Goal: Subscribe to service/newsletter

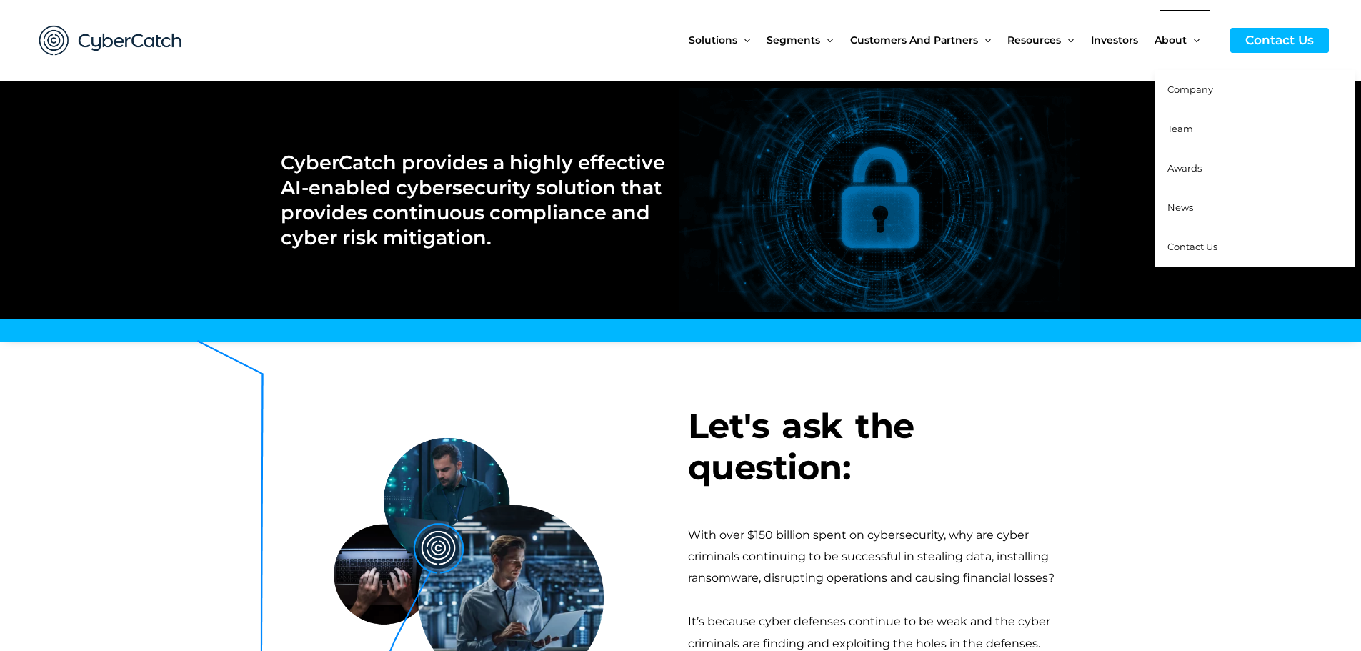
click at [1186, 91] on span "Company" at bounding box center [1191, 89] width 46 height 11
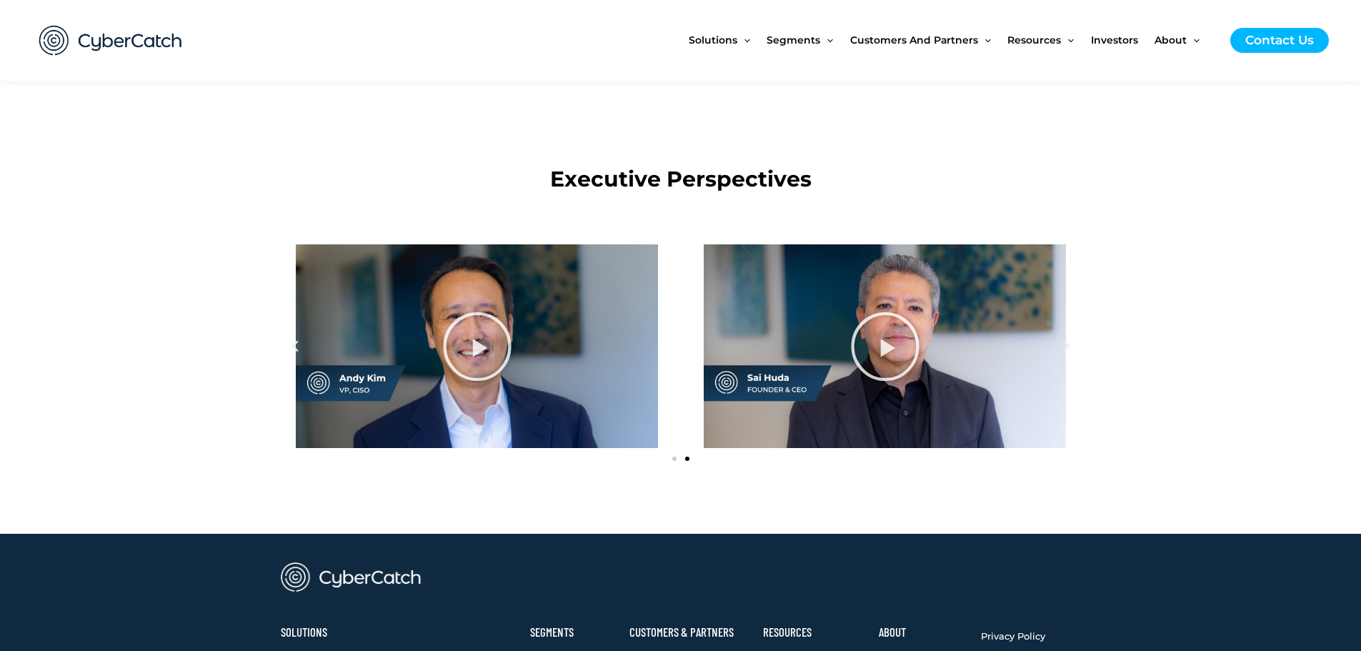
scroll to position [1429, 0]
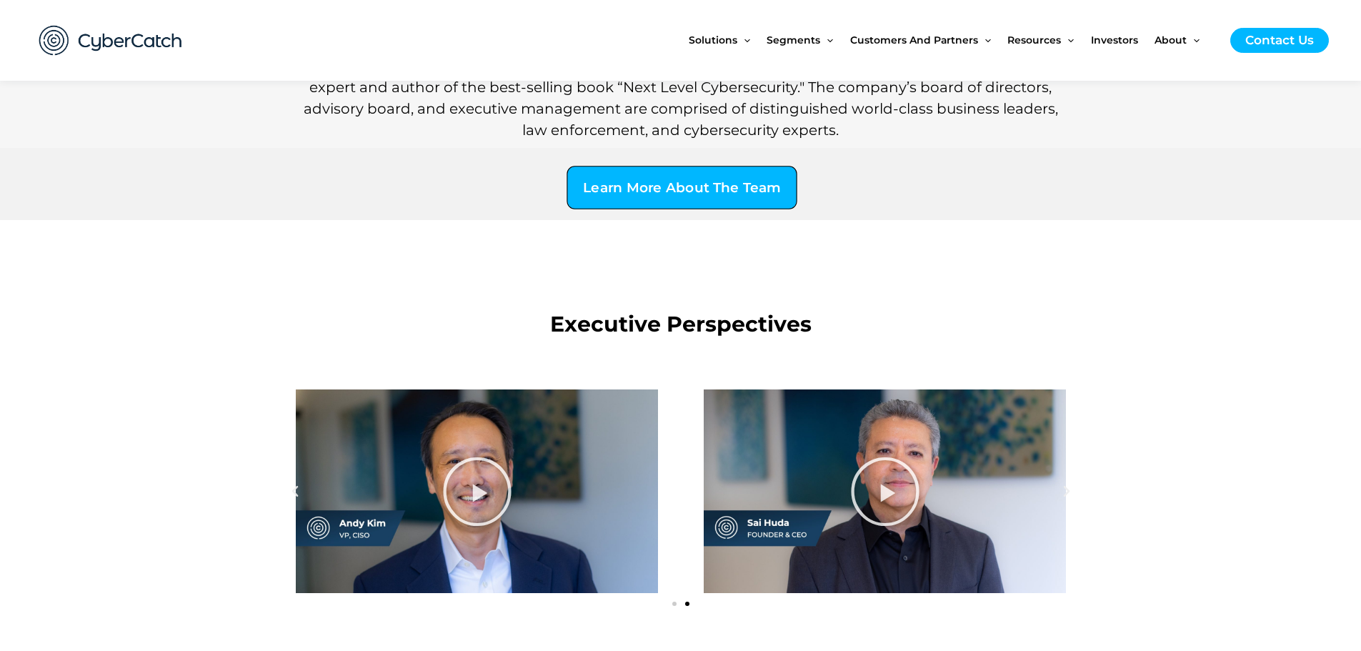
click at [672, 188] on span "Learn More About The Team" at bounding box center [681, 189] width 197 height 14
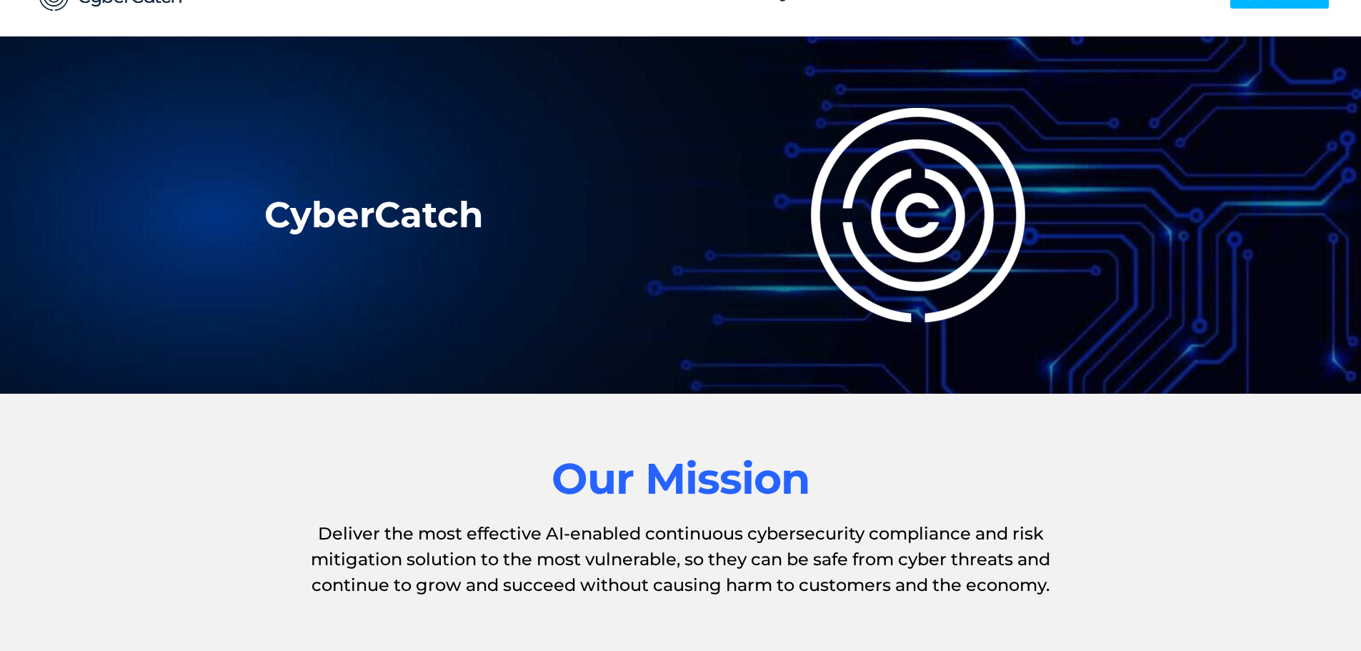
scroll to position [0, 0]
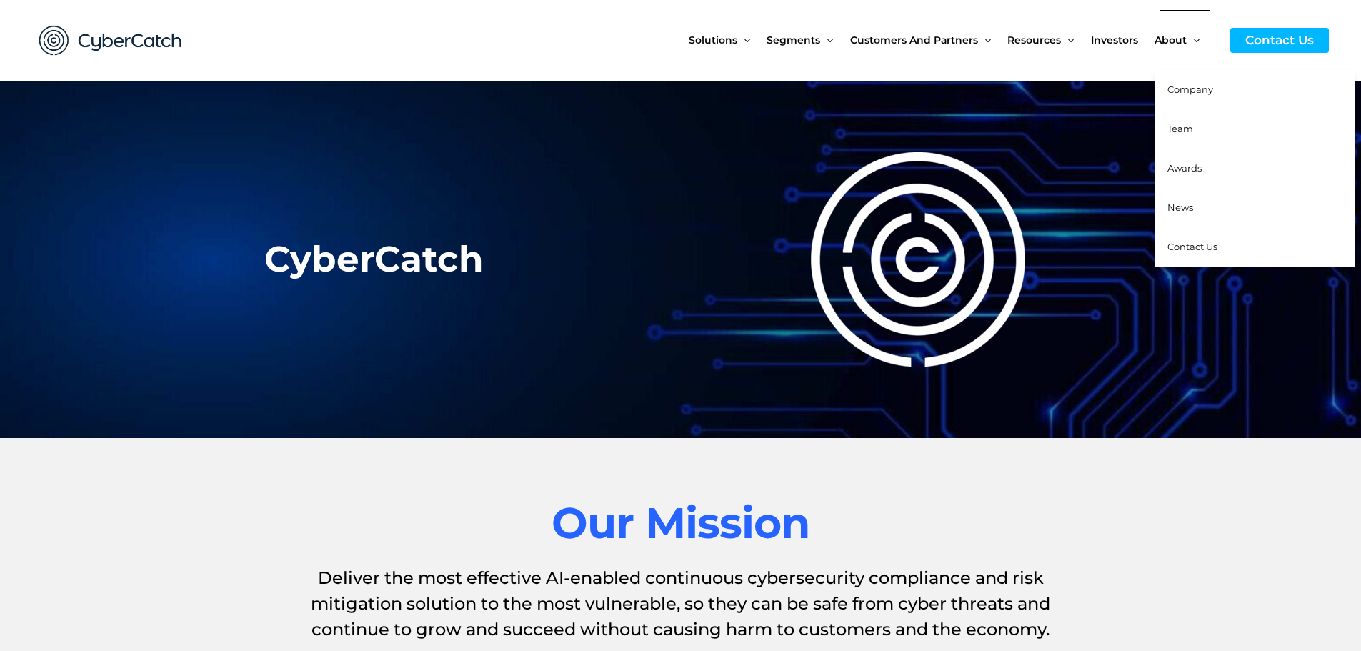
click at [1183, 167] on span "Awards" at bounding box center [1185, 167] width 34 height 11
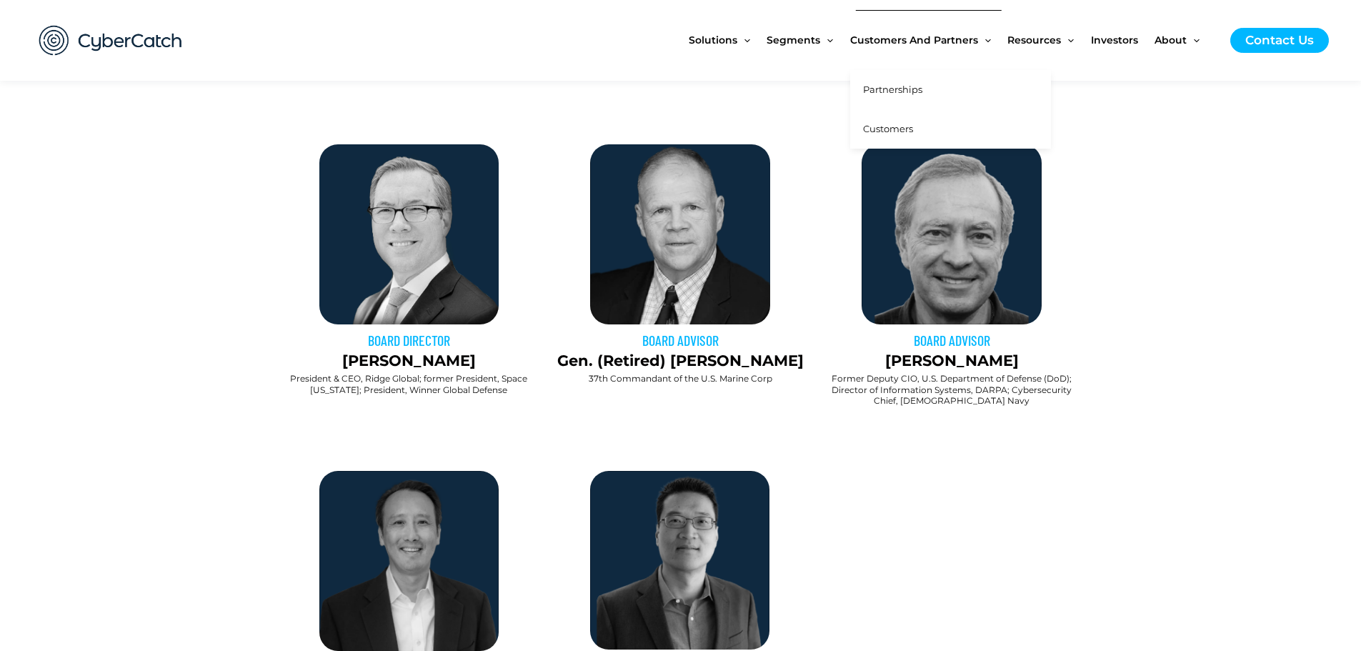
scroll to position [929, 0]
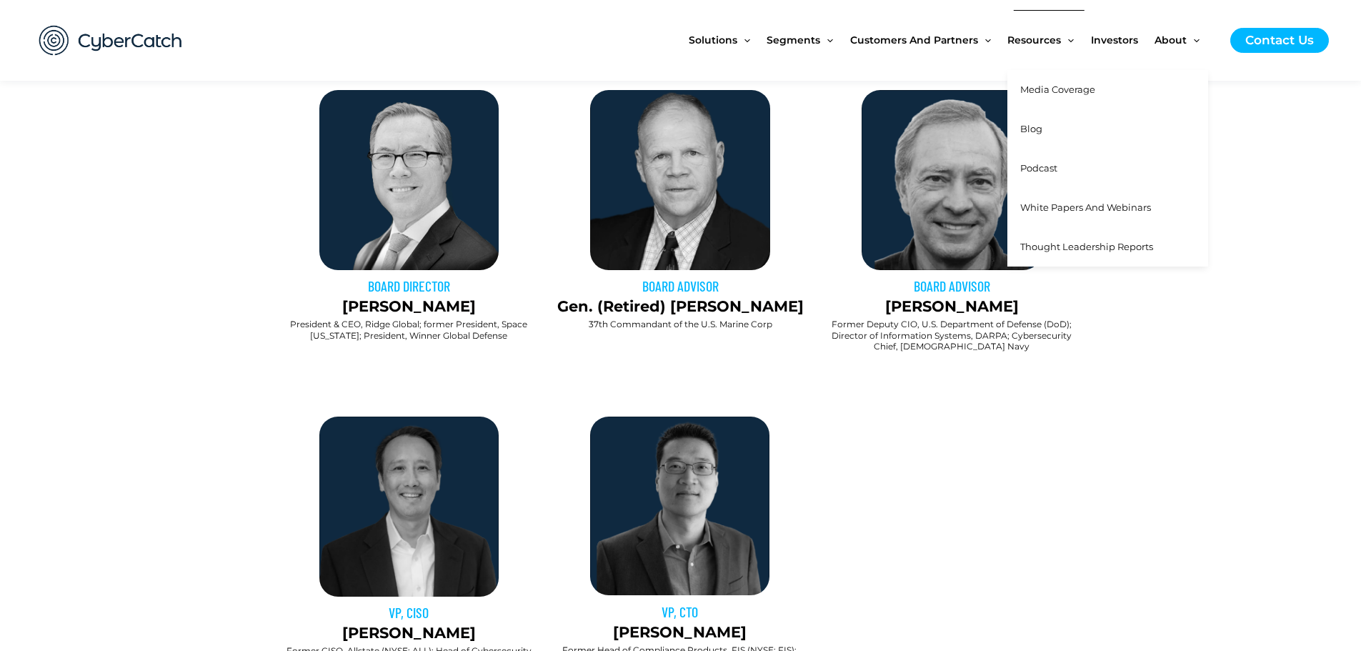
click at [1041, 85] on span "Media Coverage" at bounding box center [1057, 89] width 75 height 11
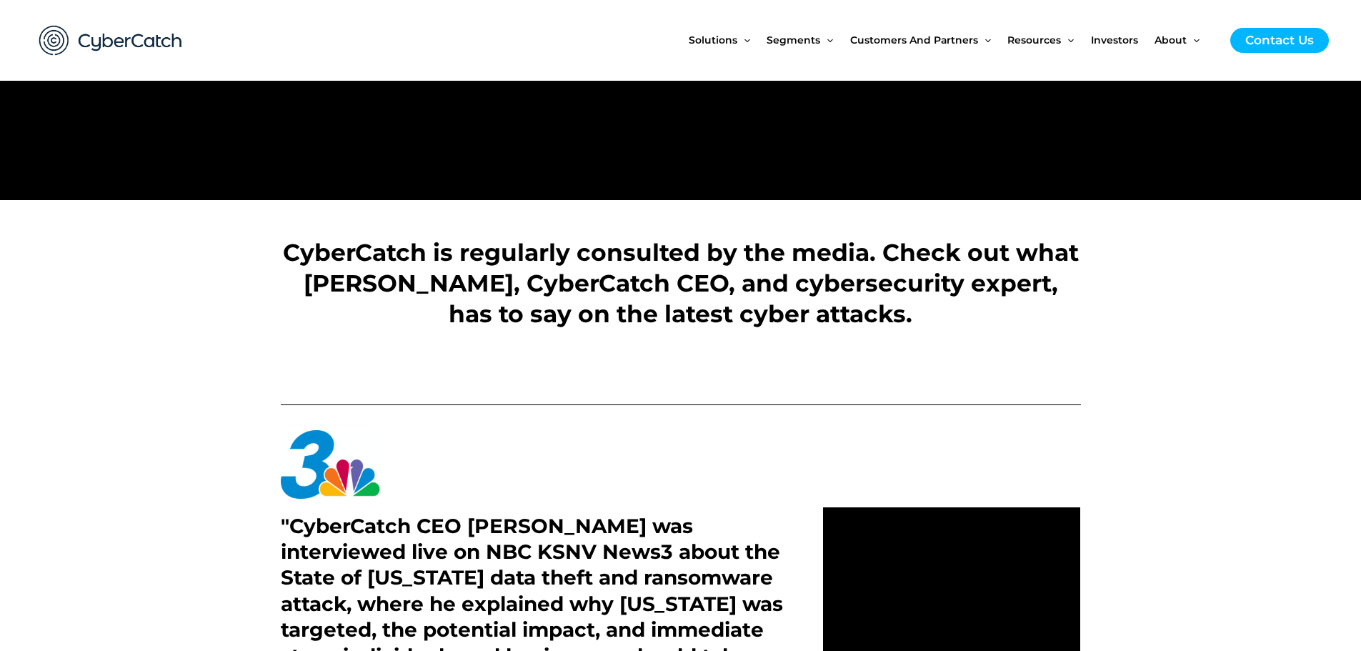
scroll to position [429, 0]
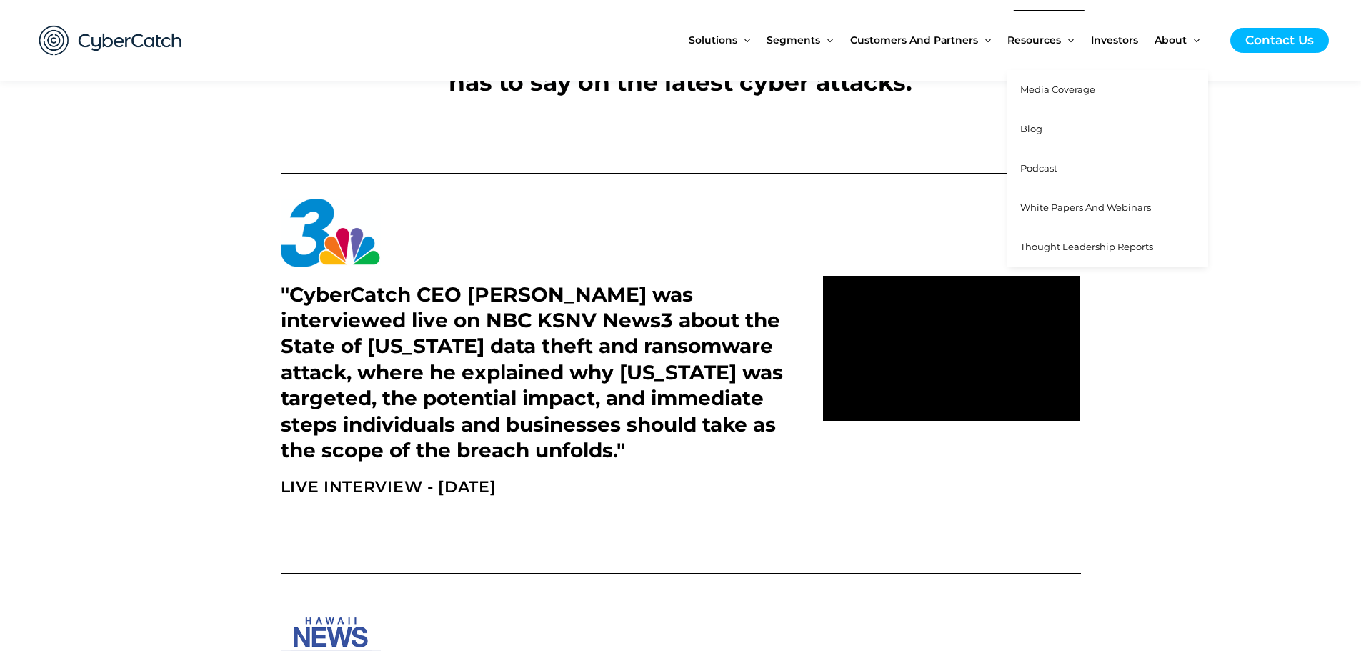
click at [1024, 127] on span "Blog" at bounding box center [1031, 128] width 22 height 11
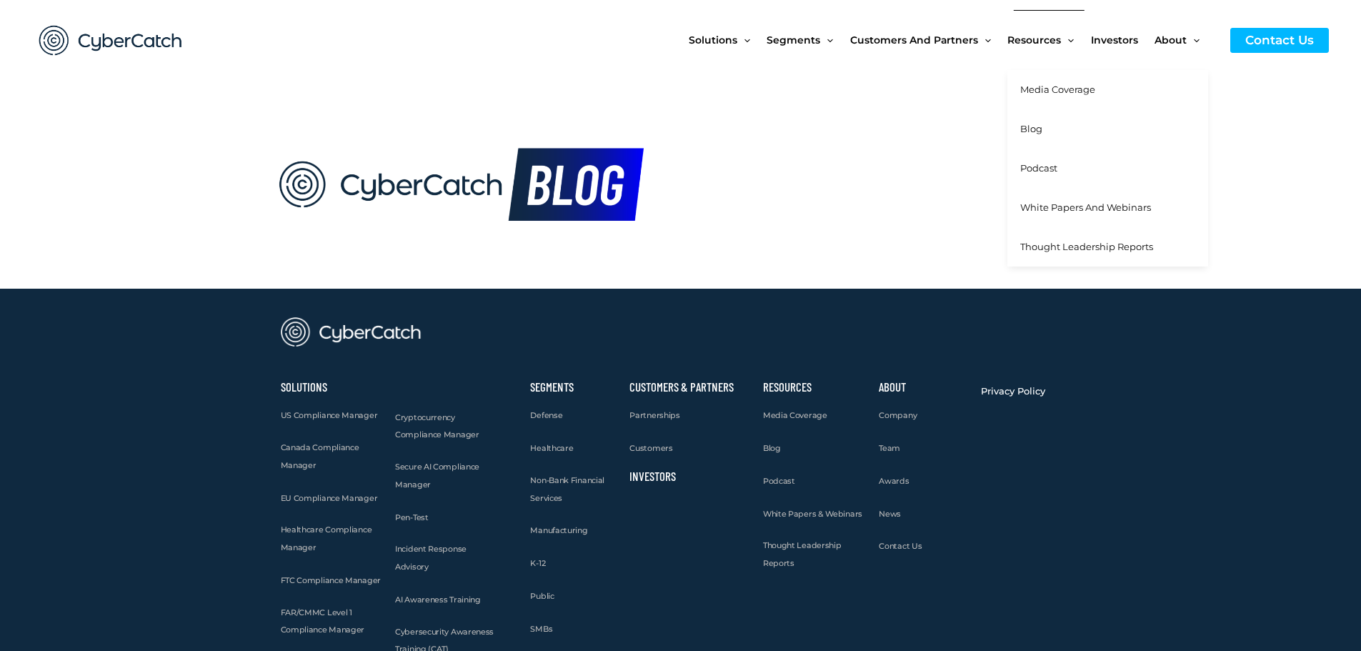
click at [1043, 169] on span "Podcast" at bounding box center [1038, 167] width 37 height 11
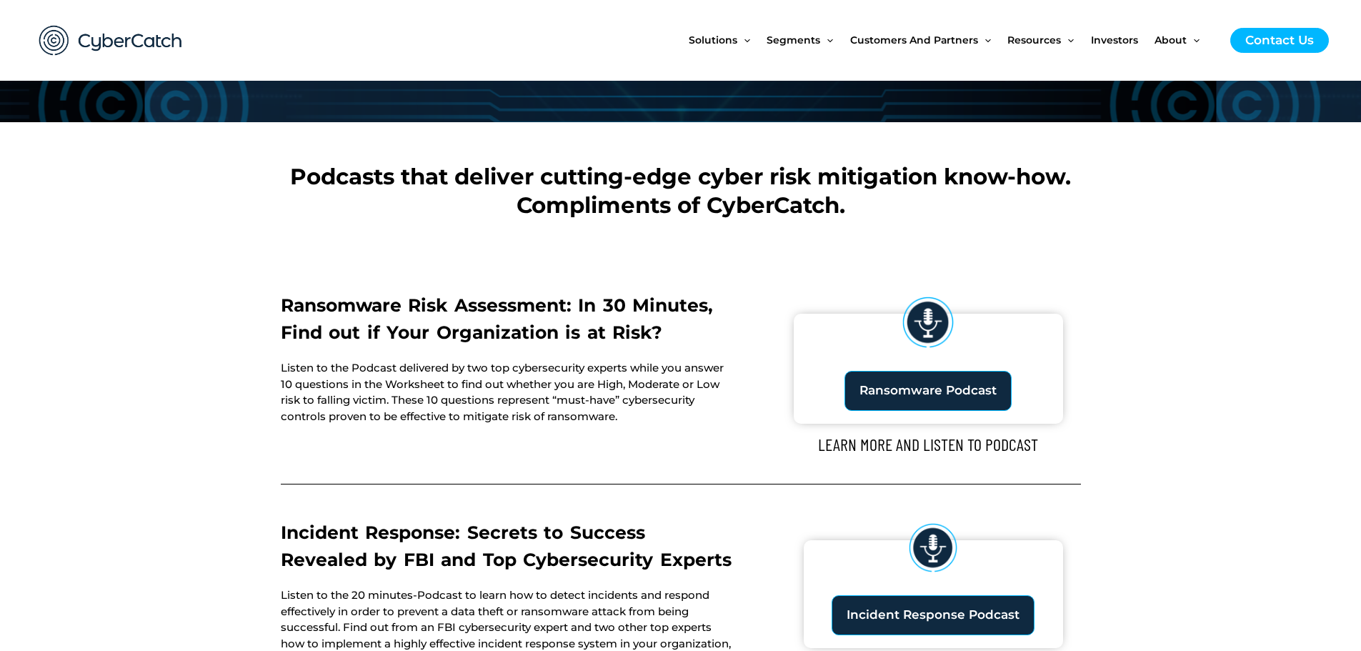
scroll to position [286, 0]
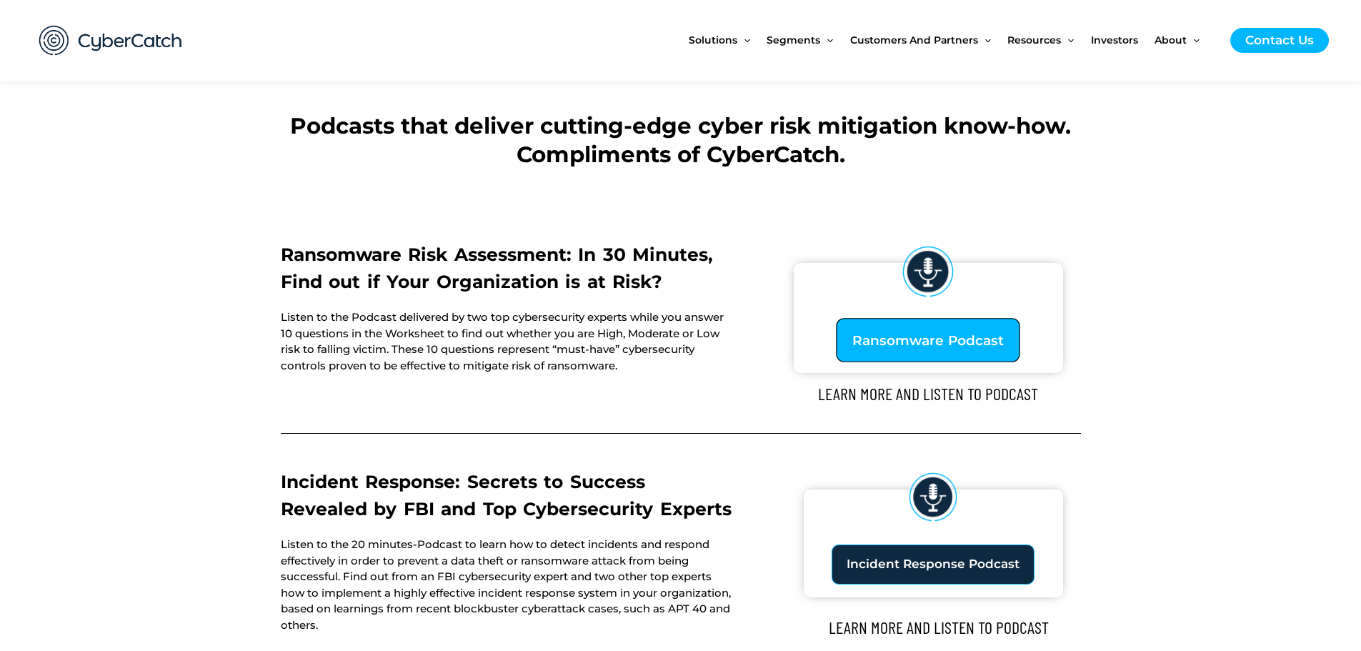
click at [933, 347] on span "Ransomware Podcast" at bounding box center [928, 340] width 151 height 14
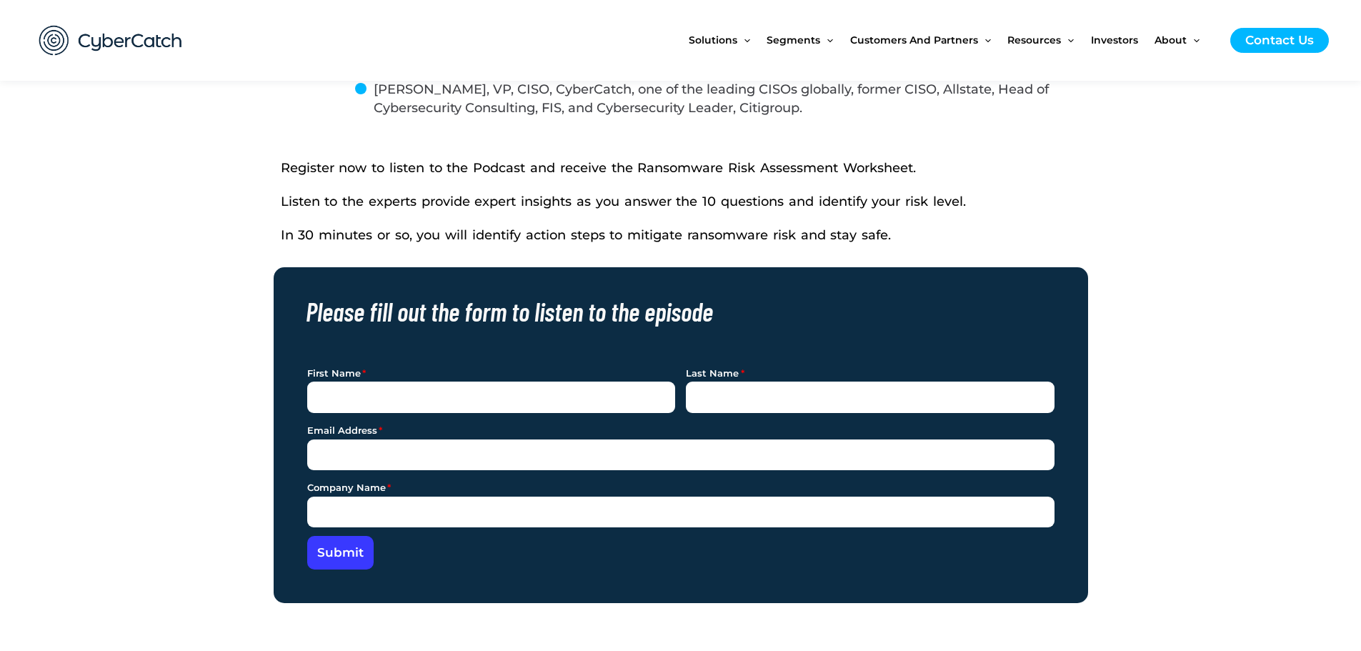
scroll to position [929, 0]
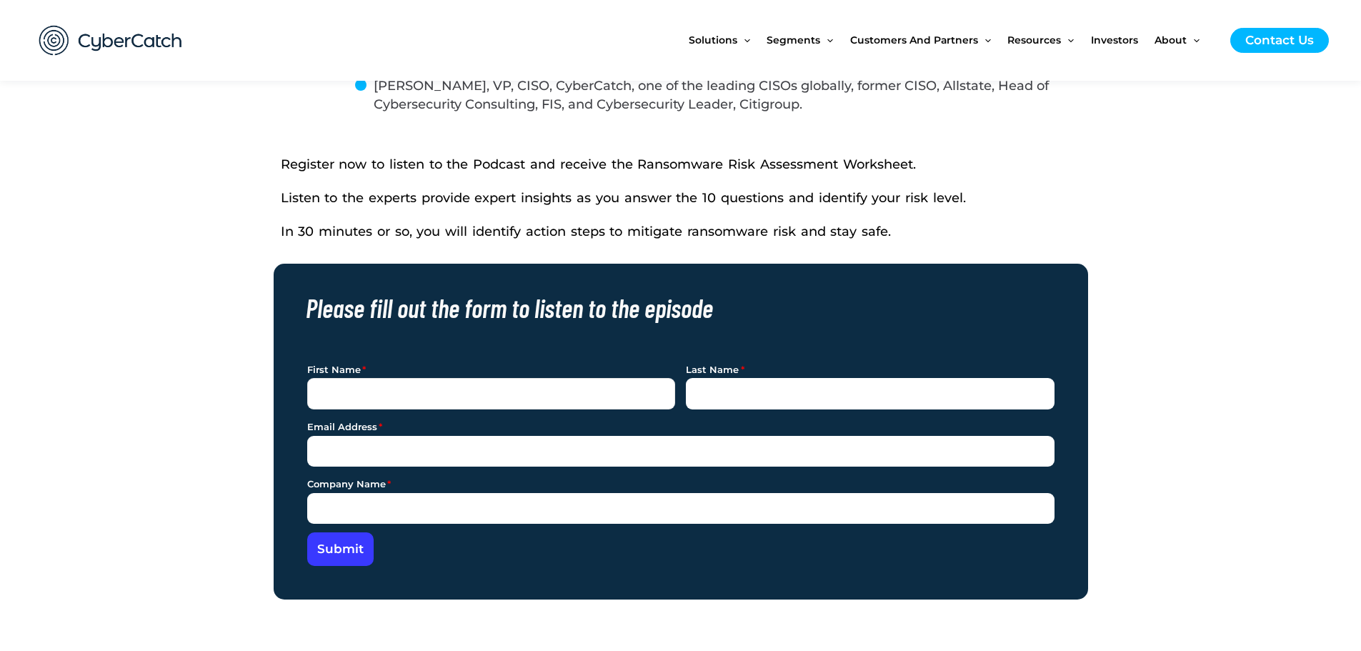
click at [566, 404] on input "First Name" at bounding box center [491, 393] width 369 height 31
type input "Big"
type input "Shooter"
type input "big.shooter@cybercatch.com"
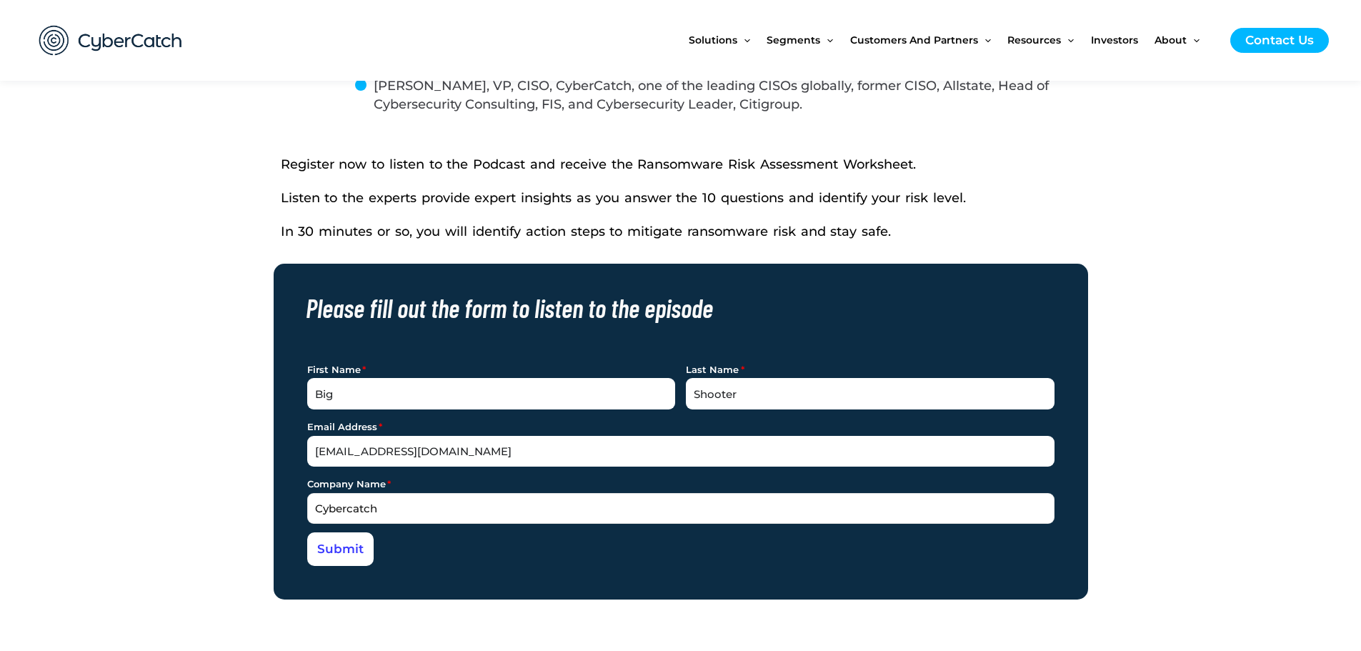
type input "Cybercatch"
click at [340, 548] on span "Submit" at bounding box center [340, 549] width 47 height 12
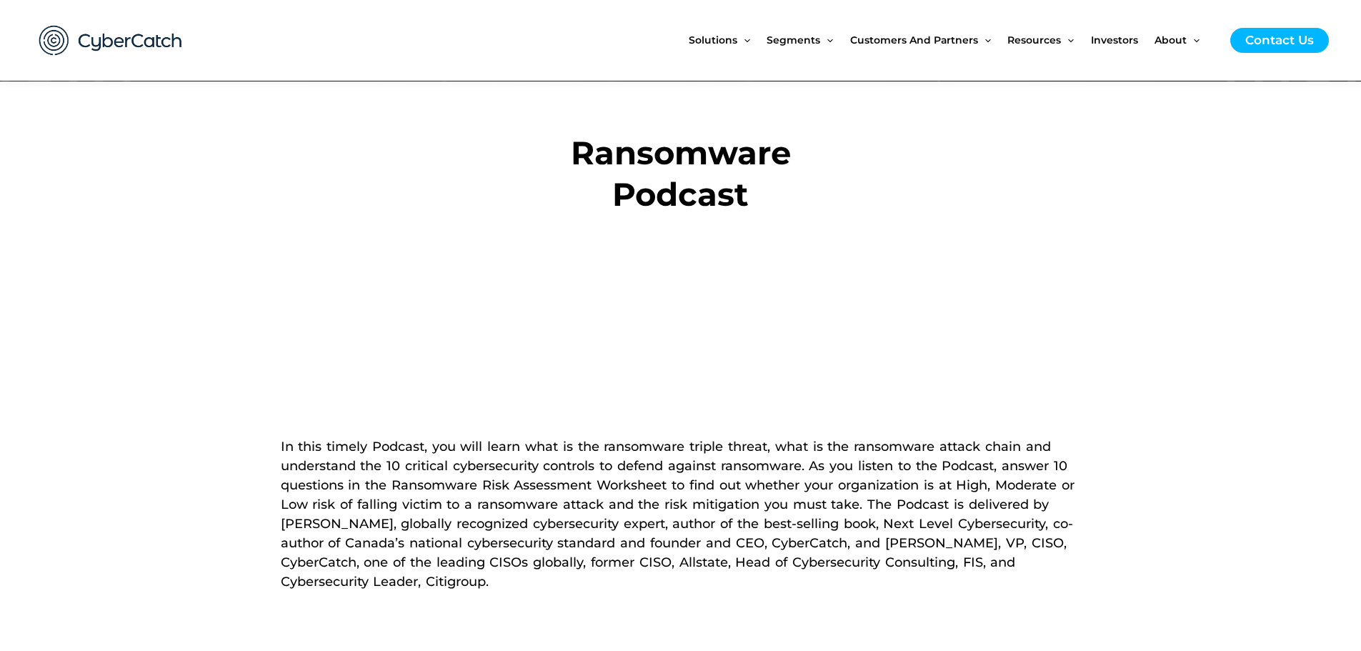
scroll to position [286, 0]
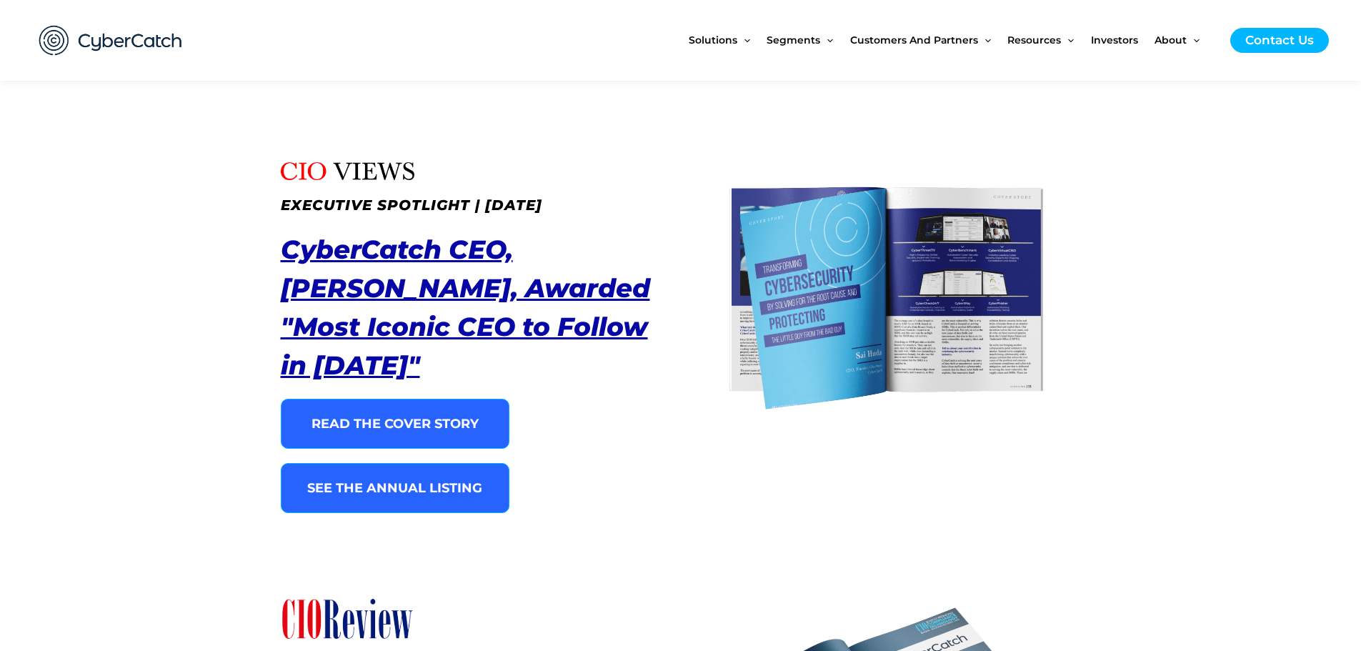
scroll to position [1358, 0]
